Goal: Check status: Check status

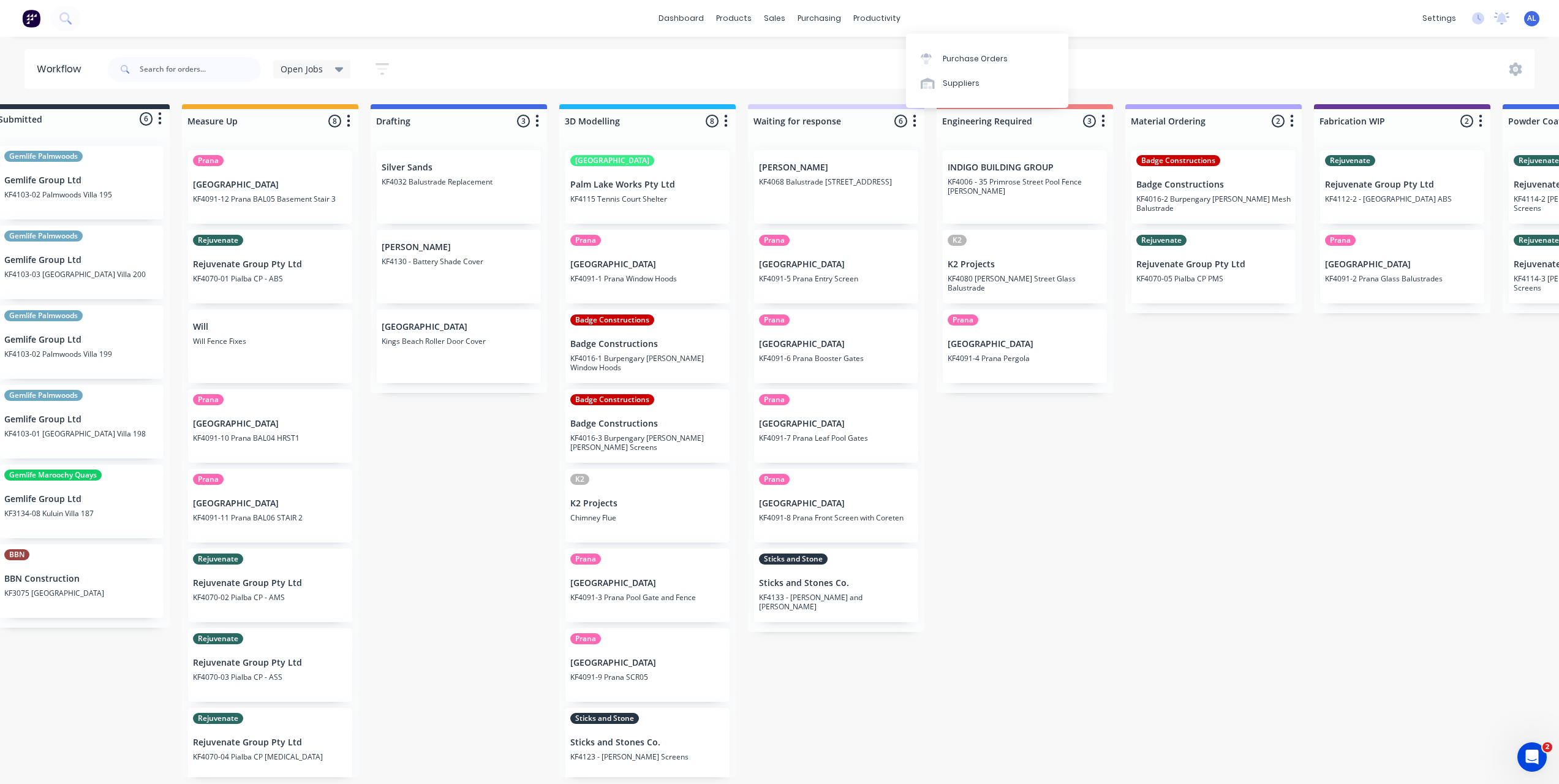
click at [943, 61] on div "Purchase Orders" at bounding box center [975, 58] width 65 height 11
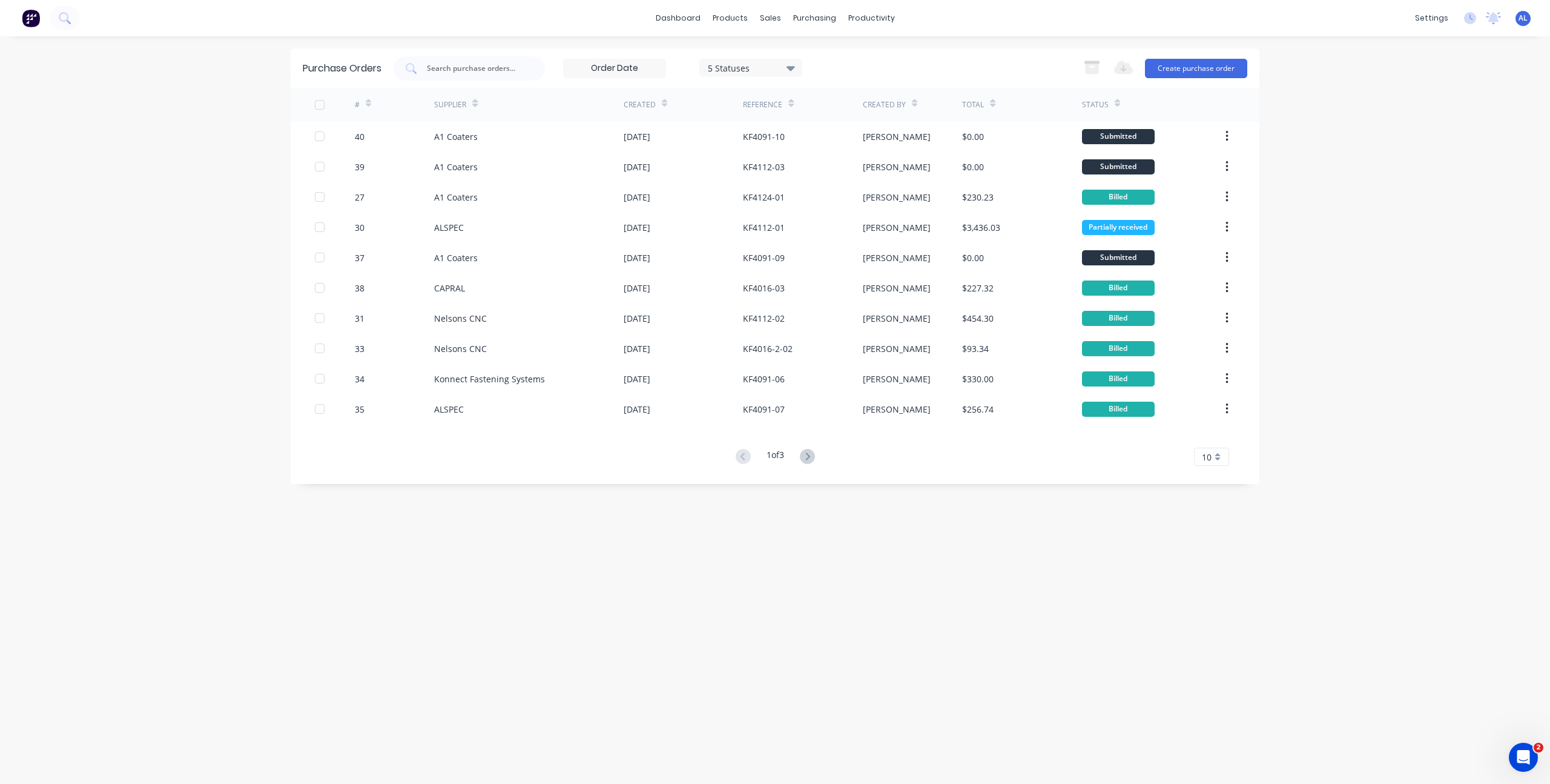
click at [602, 548] on div "Purchase Orders 5 Statuses 5 Statuses Export to Excel (XLSX) Create purchase or…" at bounding box center [775, 410] width 969 height 723
click at [738, 69] on div "5 Statuses" at bounding box center [752, 68] width 87 height 13
click at [745, 242] on div "Billed" at bounding box center [765, 245] width 97 height 13
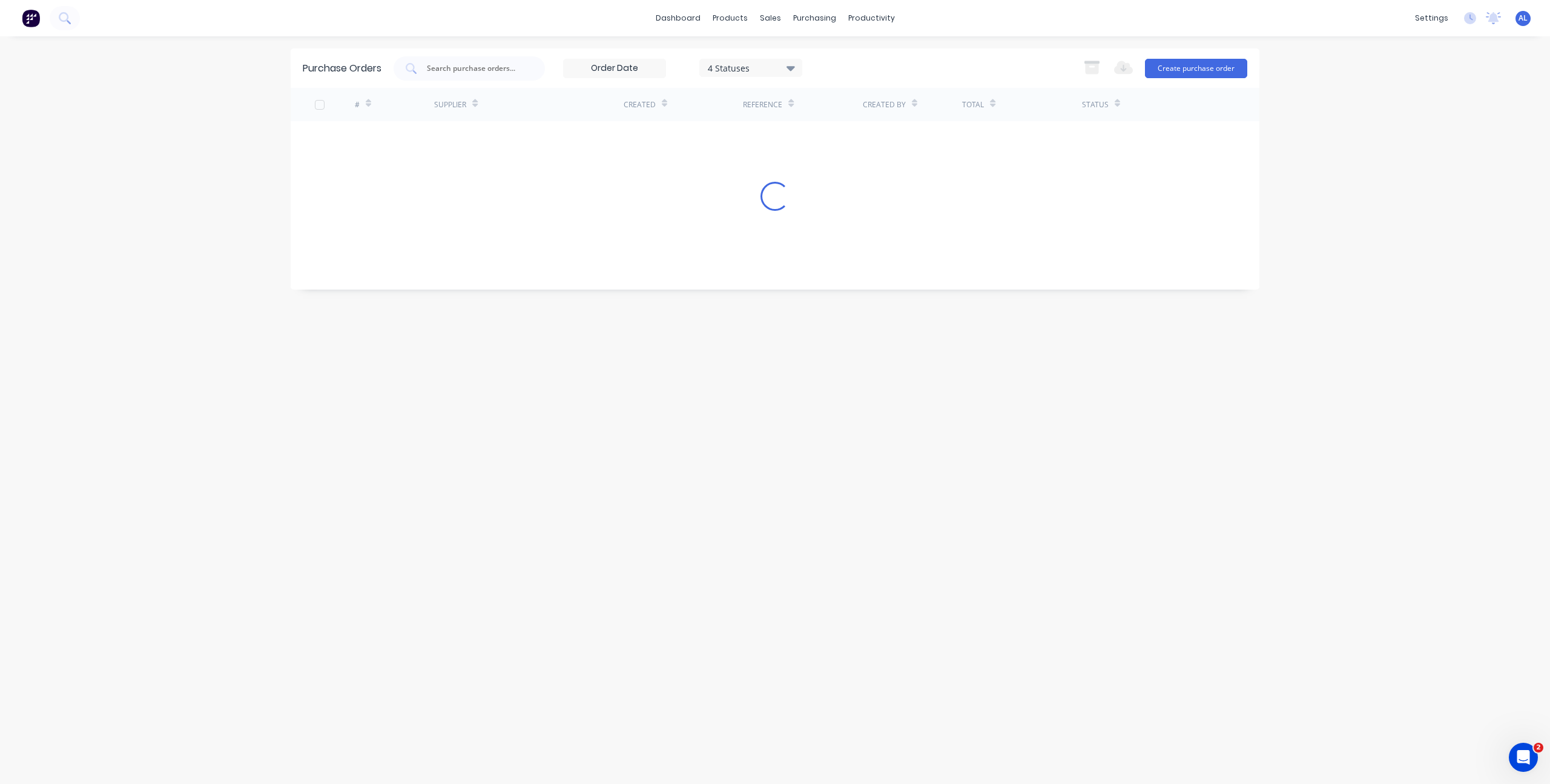
click at [881, 544] on div "Purchase Orders 4 Statuses 4 Statuses Export to Excel (XLSX) Create purchase or…" at bounding box center [775, 410] width 969 height 723
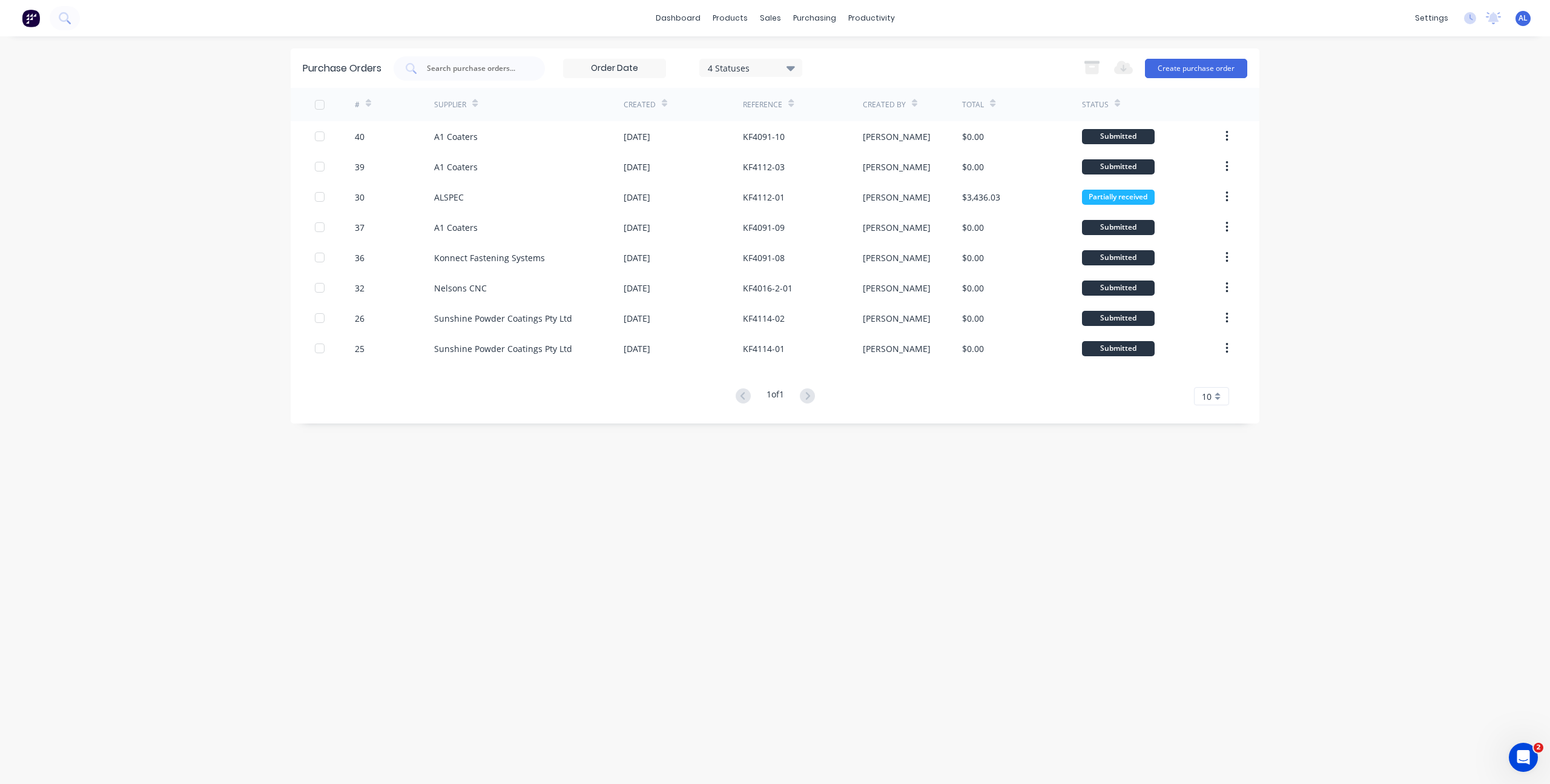
click at [736, 68] on div "4 Statuses" at bounding box center [752, 68] width 87 height 13
click at [850, 60] on div "4 Statuses 4 Statuses Export to Excel (XLSX) Create purchase order" at bounding box center [821, 68] width 854 height 24
click at [848, 60] on div "4 Statuses 4 Statuses Export to Excel (XLSX) Create purchase order" at bounding box center [821, 68] width 854 height 24
click at [195, 215] on div "dashboard products sales purchasing productivity dashboard products Product Cat…" at bounding box center [775, 392] width 1550 height 784
